Goal: Find specific page/section: Find specific page/section

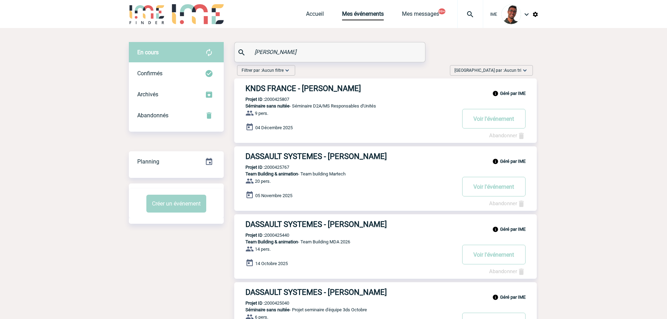
drag, startPoint x: 293, startPoint y: 49, endPoint x: 218, endPoint y: 54, distance: 74.4
paste input "CAUWENBERGHS"
click at [175, 69] on div "Confirmés" at bounding box center [176, 73] width 95 height 21
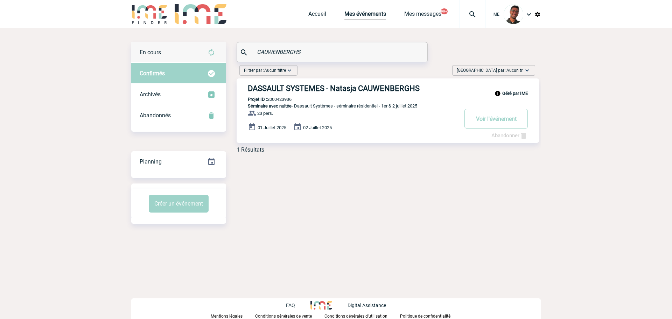
click at [186, 44] on div "En cours" at bounding box center [178, 52] width 95 height 21
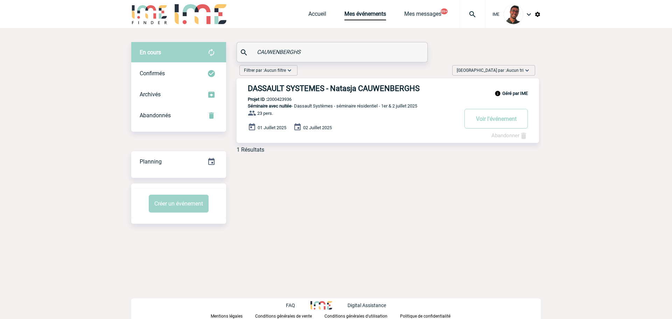
drag, startPoint x: 309, startPoint y: 51, endPoint x: 240, endPoint y: 64, distance: 70.8
click at [240, 64] on div "En cours En cours Confirmés Archivés Abandonnés En cours Confirmés Archivés Aba…" at bounding box center [336, 100] width 410 height 117
paste input "DECOURSIERE"
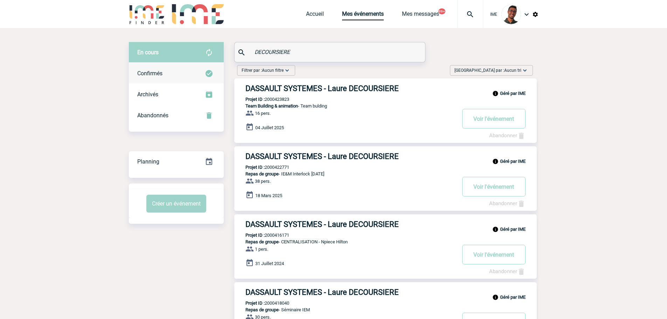
click at [170, 70] on div "Confirmés" at bounding box center [176, 73] width 95 height 21
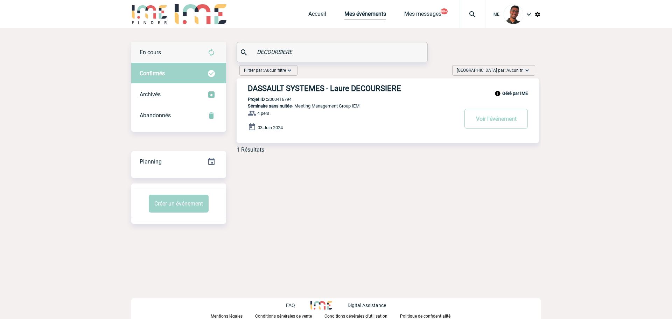
click at [174, 54] on div "En cours" at bounding box center [178, 52] width 95 height 21
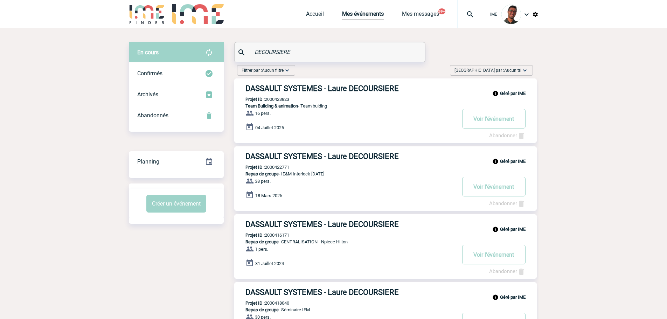
drag, startPoint x: 288, startPoint y: 53, endPoint x: 253, endPoint y: 50, distance: 34.7
click at [253, 50] on input "DECOURSIERE" at bounding box center [331, 52] width 156 height 10
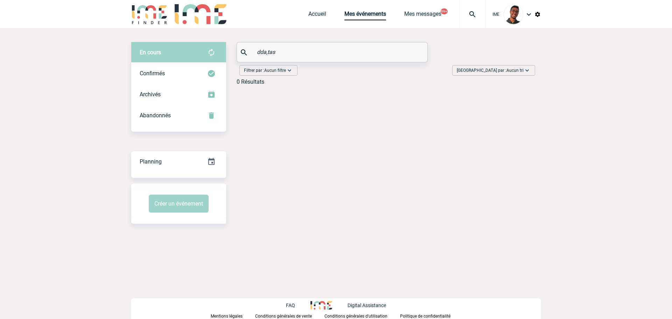
click at [268, 52] on input "dda,tas" at bounding box center [333, 52] width 156 height 10
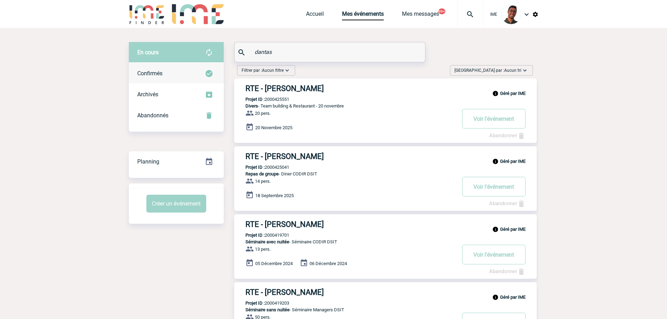
drag, startPoint x: 205, startPoint y: 73, endPoint x: 209, endPoint y: 57, distance: 16.9
click at [205, 73] on img at bounding box center [209, 73] width 8 height 8
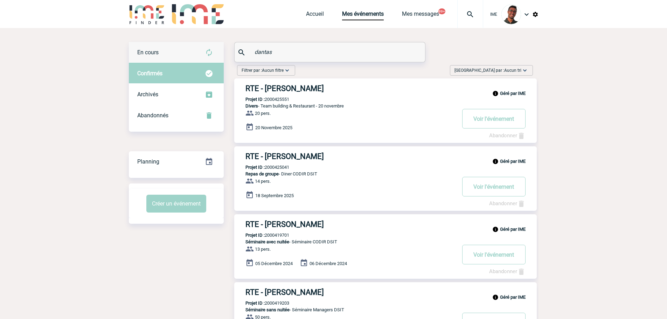
click at [209, 56] on img at bounding box center [209, 52] width 8 height 8
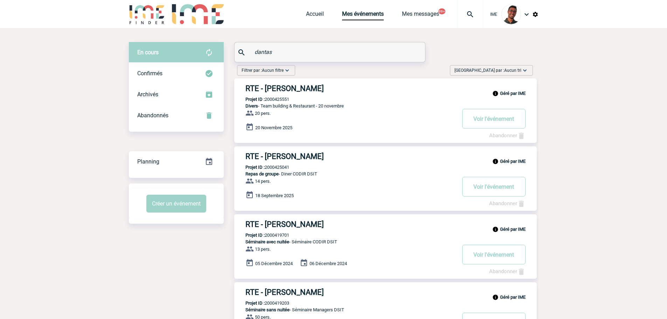
drag, startPoint x: 285, startPoint y: 50, endPoint x: 227, endPoint y: 51, distance: 58.8
click at [227, 51] on div "En cours En cours Confirmés Archivés Abandonnés En cours Confirmés Archivés Aba…" at bounding box center [334, 270] width 410 height 456
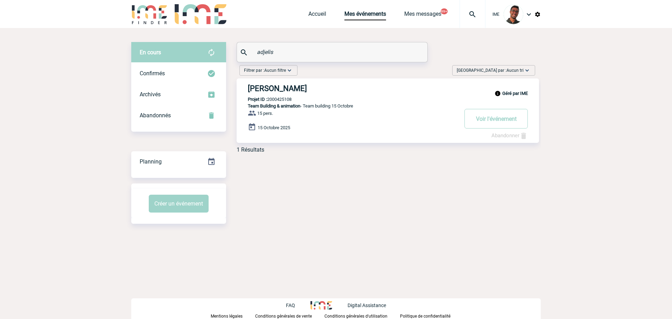
type input "adjelis"
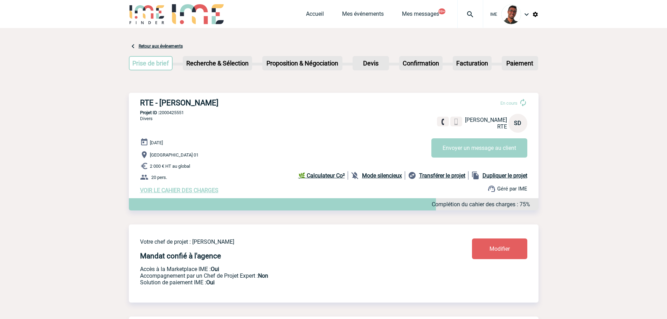
click at [168, 114] on p "Projet ID : 2000425551" at bounding box center [334, 112] width 410 height 5
copy p "2000425551"
click at [202, 142] on div "20 Novembre 2025 Paris 01 2 000 € HT au global 20 pers. VOIR LE CAHIER DES CHAR…" at bounding box center [339, 166] width 398 height 56
click at [170, 112] on p "Projet ID : 2000425551" at bounding box center [334, 112] width 410 height 5
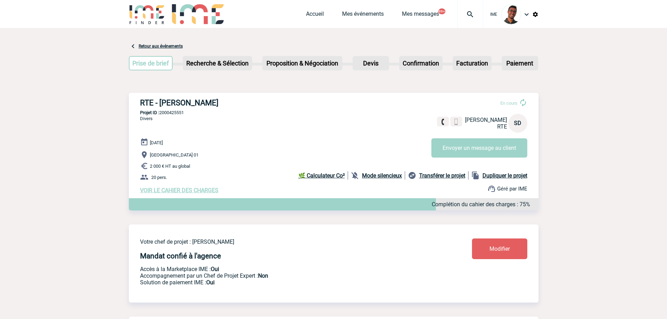
click at [170, 112] on p "Projet ID : 2000425551" at bounding box center [334, 112] width 410 height 5
copy p "2000425551"
click at [172, 113] on p "Projet ID : 2000425108" at bounding box center [334, 112] width 410 height 5
copy p "2000425108"
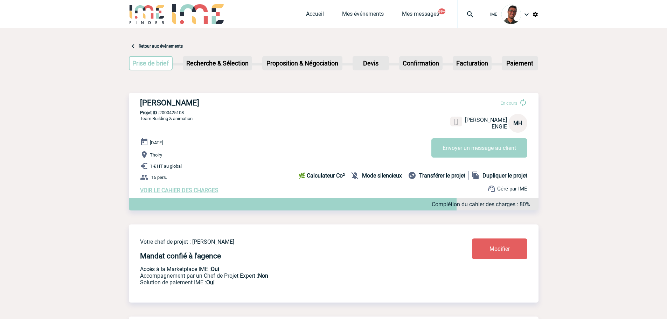
click at [180, 129] on p "Team Building & animation" at bounding box center [161, 127] width 64 height 22
click at [170, 113] on p "Projet ID : 2000425108" at bounding box center [334, 112] width 410 height 5
copy p "2000425108"
click at [179, 134] on p "Team Building & animation" at bounding box center [161, 127] width 64 height 22
